Goal: Task Accomplishment & Management: Complete application form

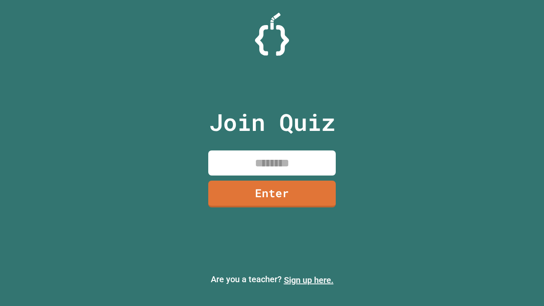
click at [308, 280] on link "Sign up here." at bounding box center [309, 280] width 50 height 10
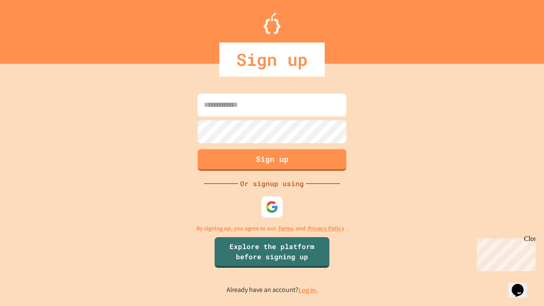
click at [308, 290] on link "Log in." at bounding box center [308, 289] width 20 height 9
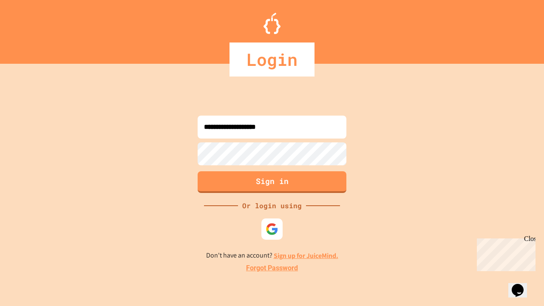
type input "**********"
